Goal: Task Accomplishment & Management: Manage account settings

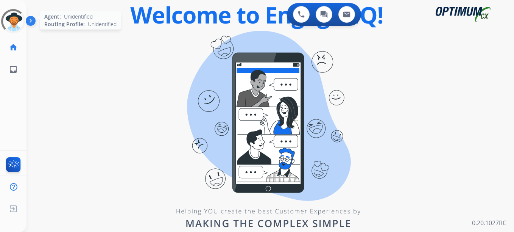
click at [17, 24] on div at bounding box center [13, 21] width 34 height 34
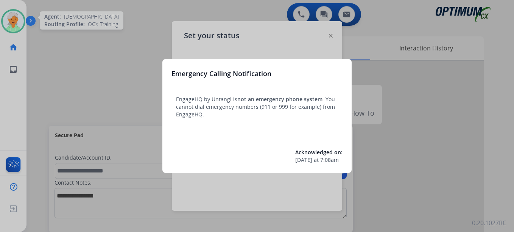
click at [19, 25] on div at bounding box center [257, 116] width 514 height 232
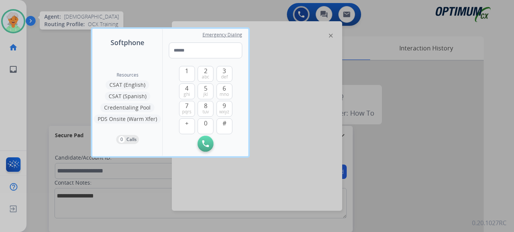
click at [17, 24] on div at bounding box center [257, 116] width 514 height 232
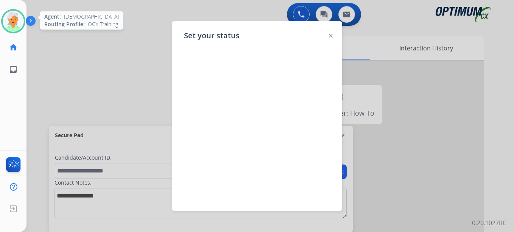
click at [18, 21] on img at bounding box center [13, 21] width 21 height 21
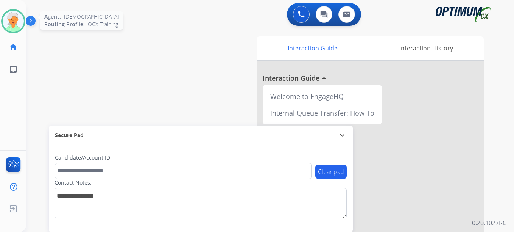
click at [18, 21] on img at bounding box center [13, 21] width 21 height 21
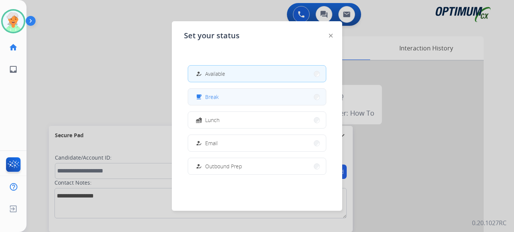
click at [207, 93] on span "Break" at bounding box center [212, 97] width 14 height 8
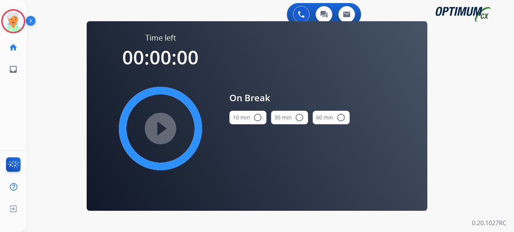
click at [262, 117] on button "10 min radio_button_unchecked" at bounding box center [247, 118] width 37 height 14
click at [159, 128] on mat-icon "play_circle_filled" at bounding box center [160, 128] width 9 height 9
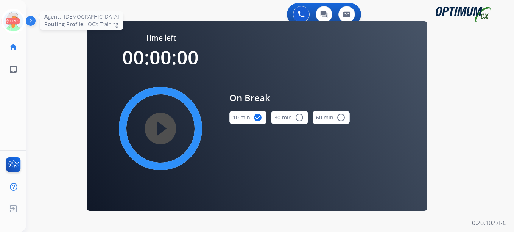
click at [8, 28] on icon at bounding box center [13, 21] width 25 height 25
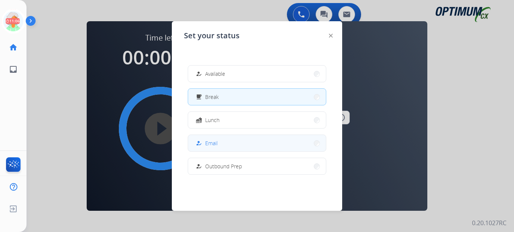
click at [245, 143] on button "how_to_reg Email" at bounding box center [257, 143] width 138 height 16
